Goal: Information Seeking & Learning: Check status

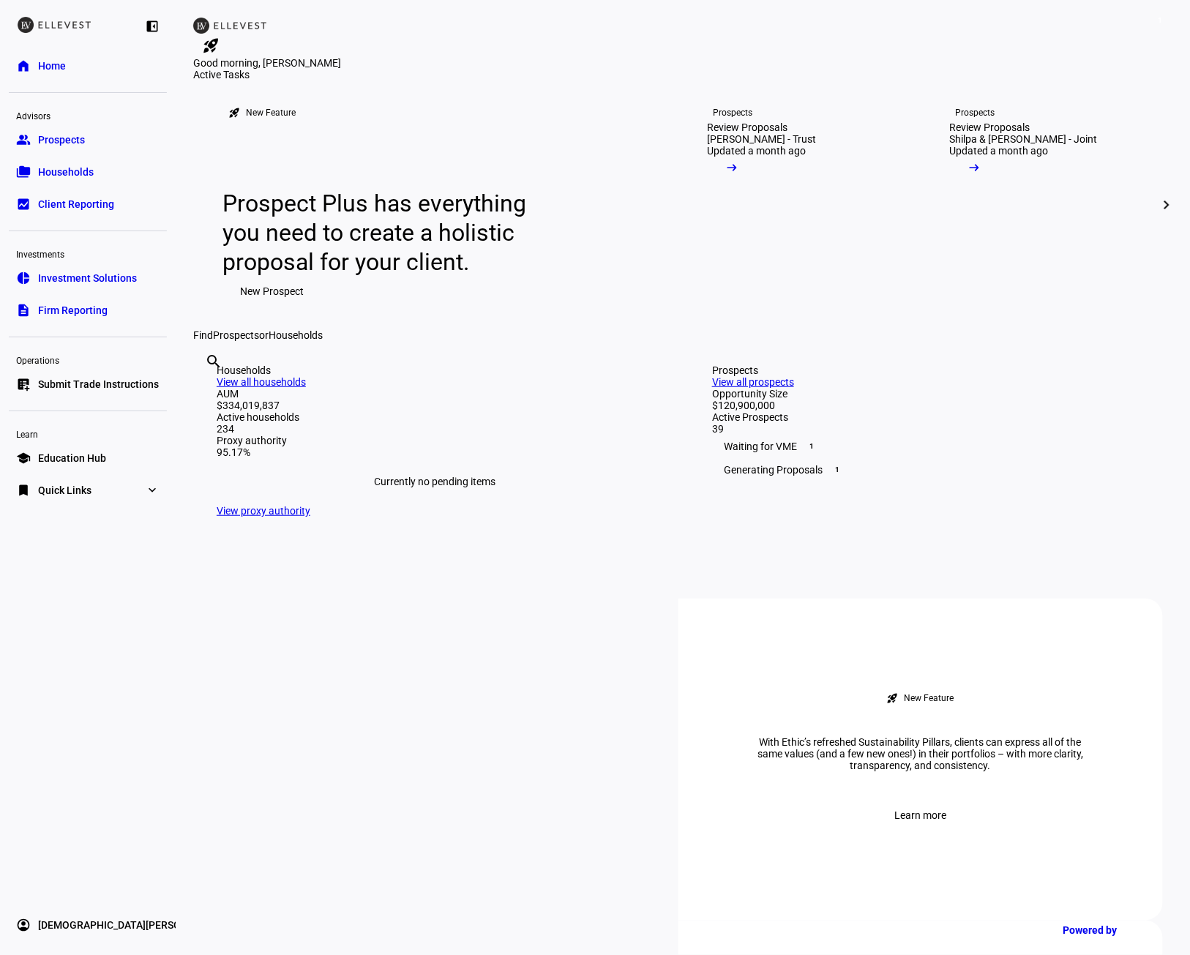
click at [80, 313] on span "Firm Reporting" at bounding box center [73, 310] width 70 height 15
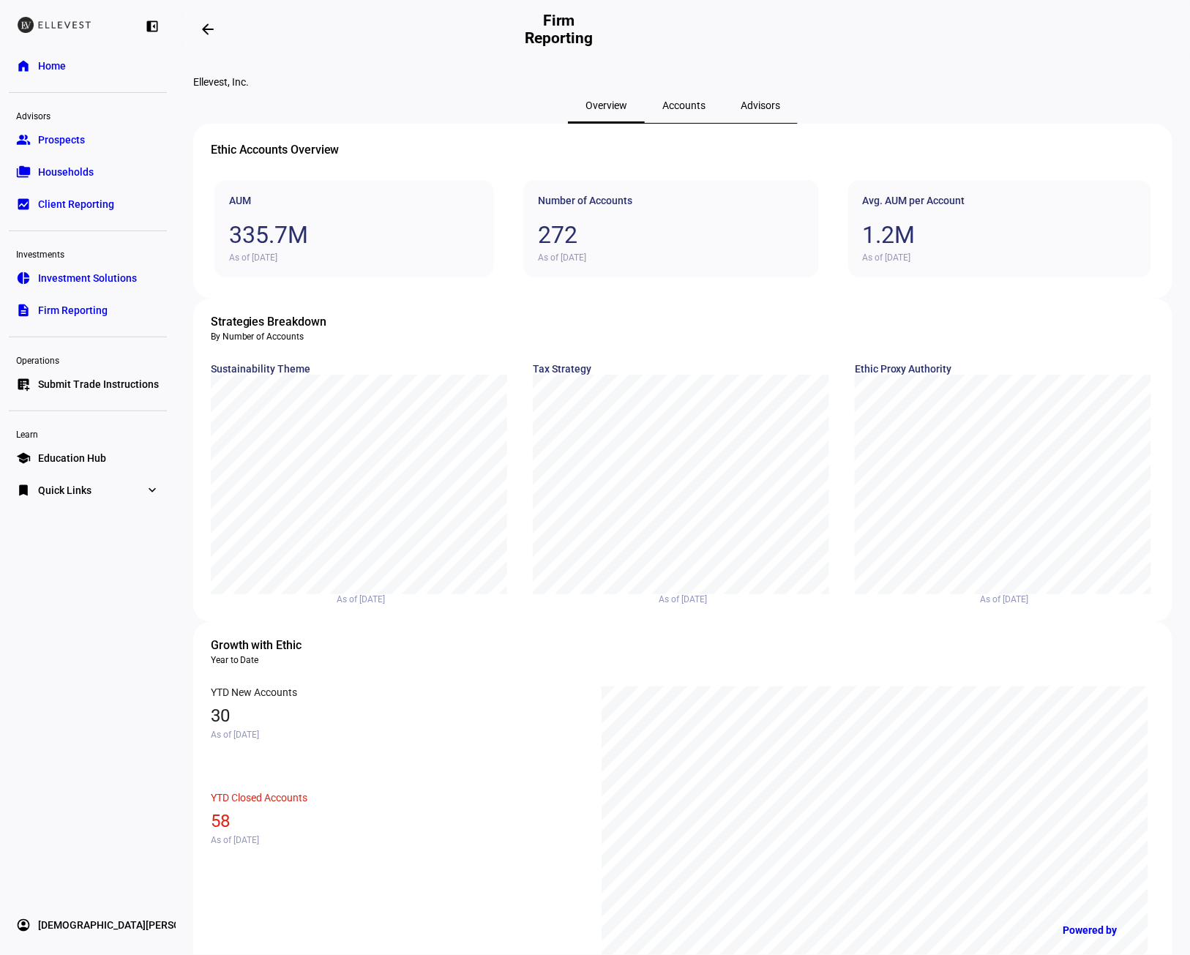
click at [671, 111] on span "Accounts" at bounding box center [684, 105] width 43 height 10
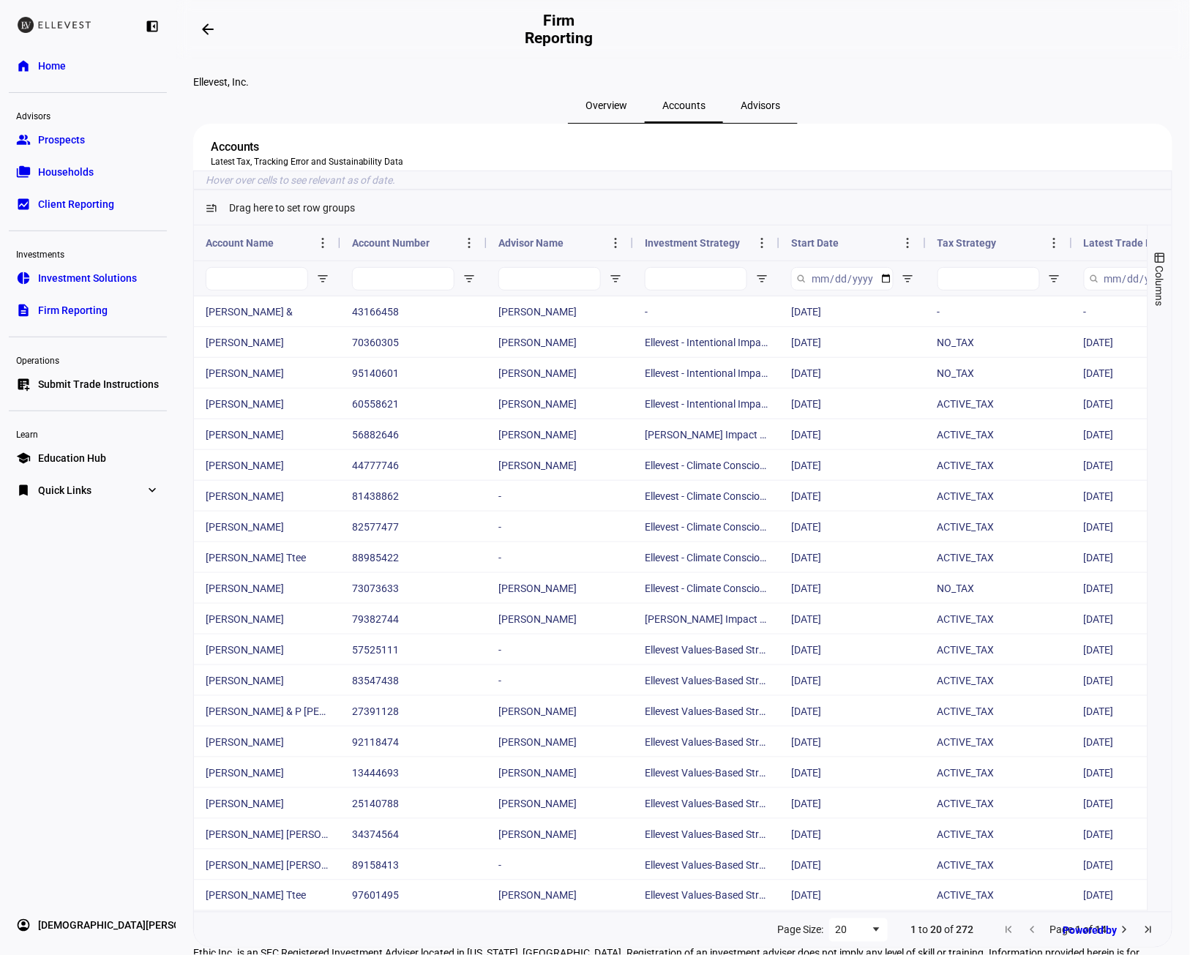
click at [1122, 249] on span "Latest Trade Date" at bounding box center [1126, 243] width 84 height 12
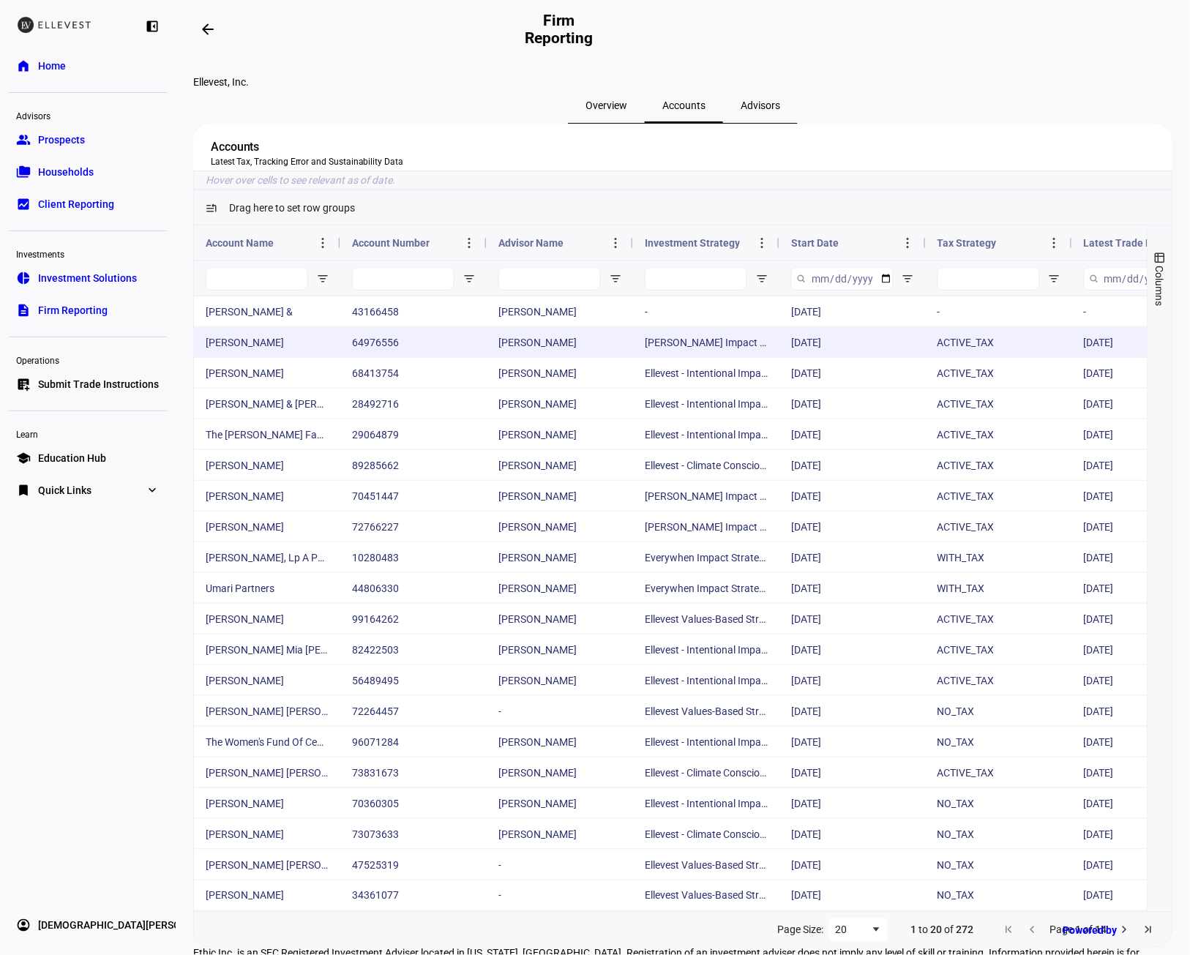
click at [994, 357] on div "ACTIVE_TAX" at bounding box center [999, 342] width 146 height 30
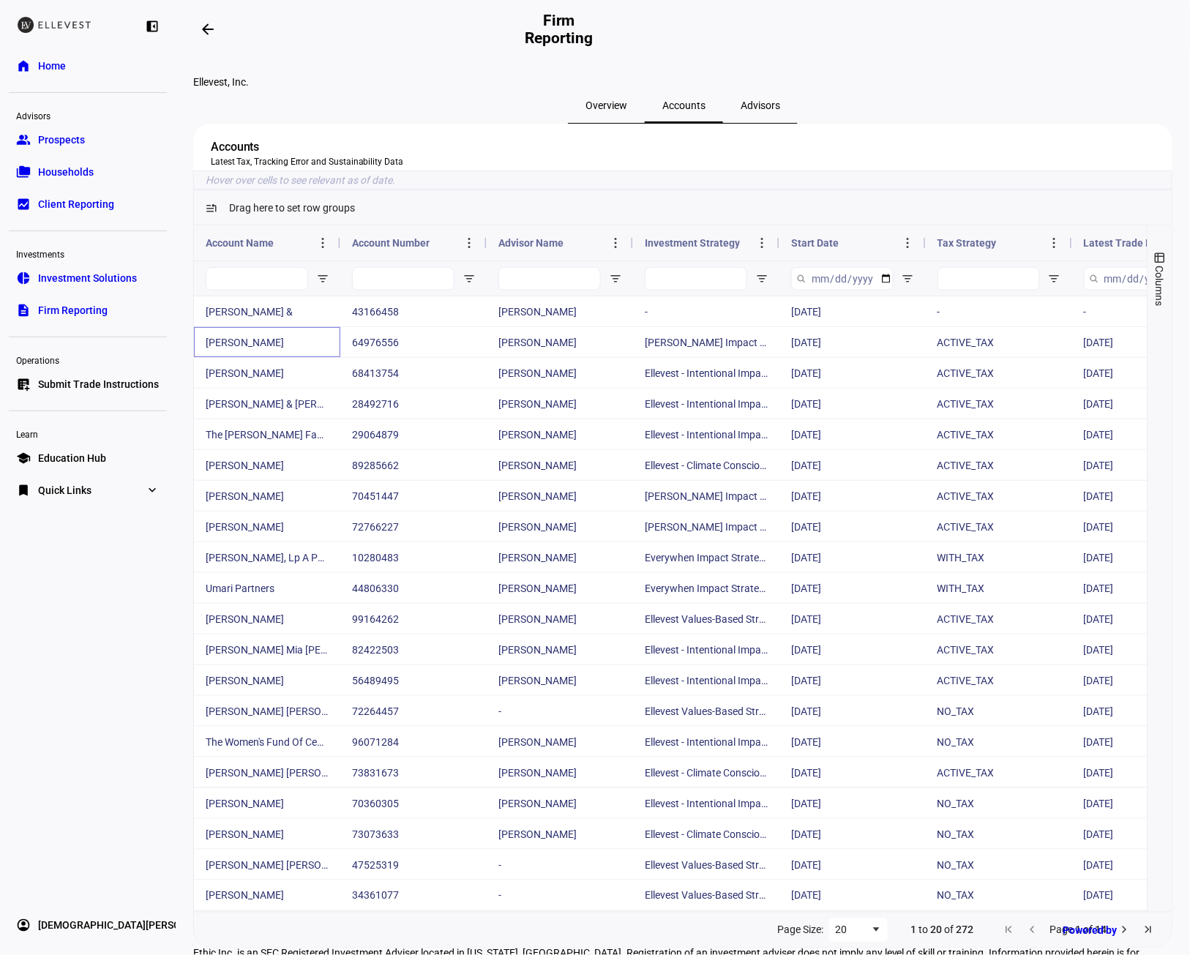
click at [62, 62] on span "Home" at bounding box center [52, 66] width 28 height 15
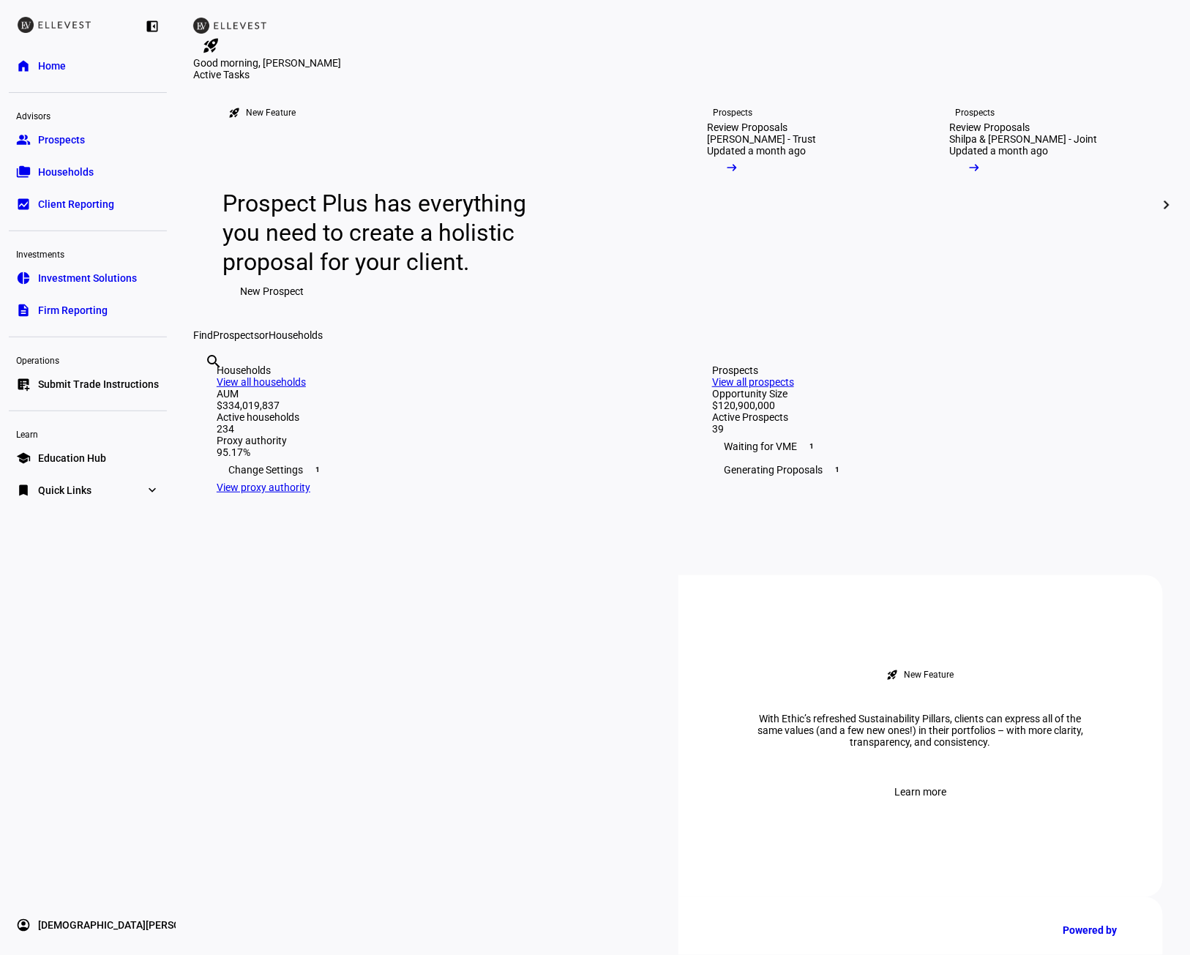
click at [62, 62] on span "Home" at bounding box center [52, 66] width 28 height 15
click at [106, 300] on link "description Firm Reporting" at bounding box center [88, 310] width 158 height 29
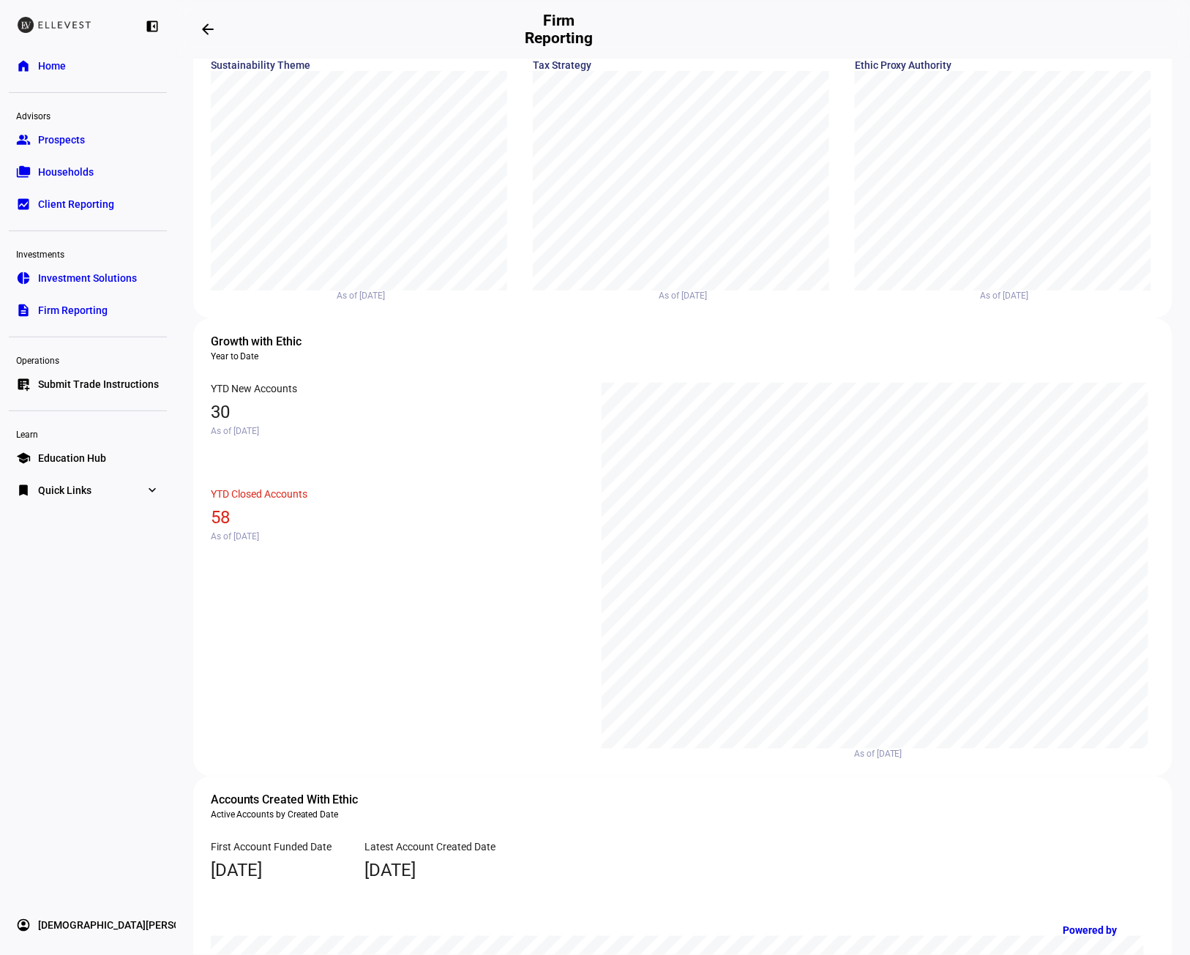
scroll to position [308, 0]
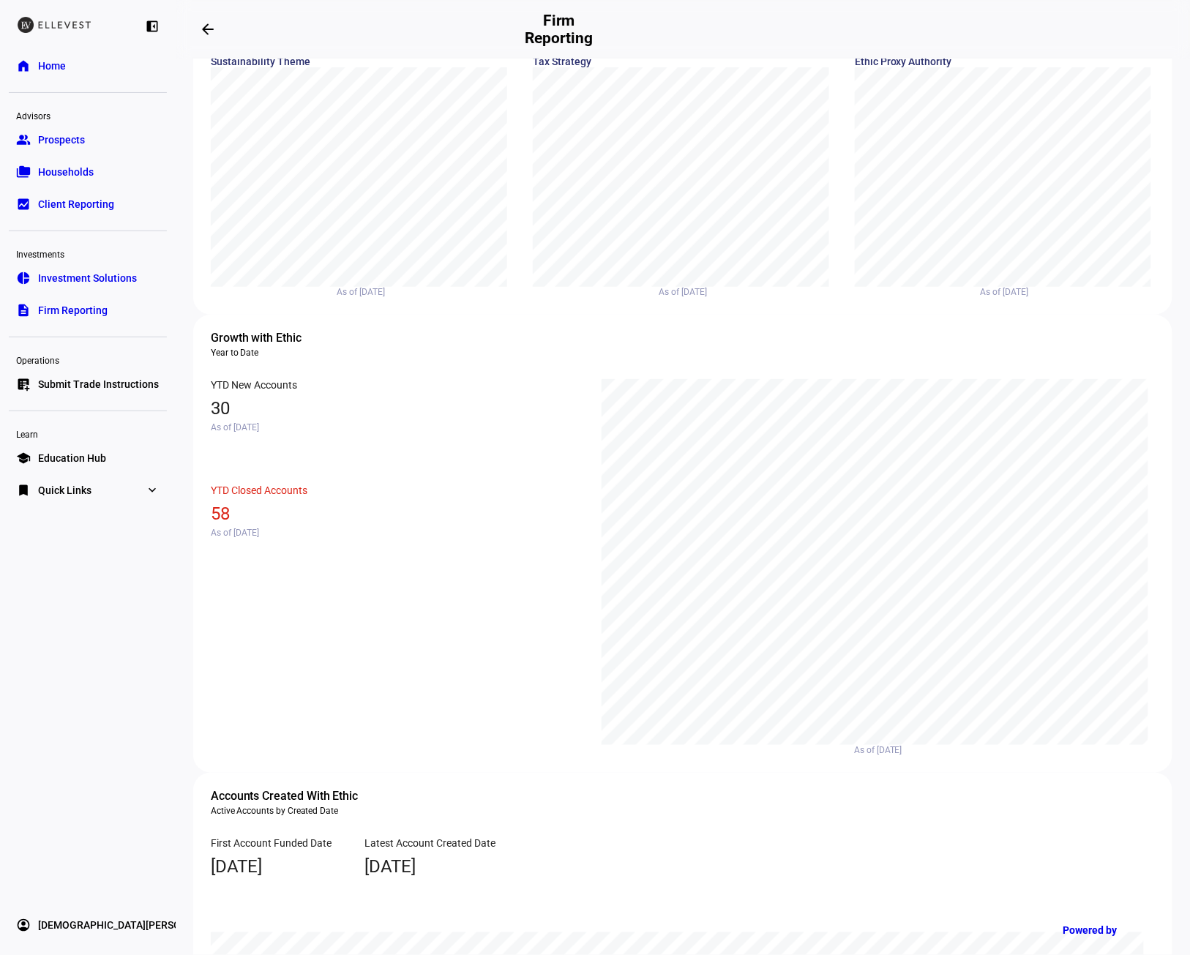
click at [214, 40] on span at bounding box center [207, 29] width 35 height 35
